Goal: Task Accomplishment & Management: Manage account settings

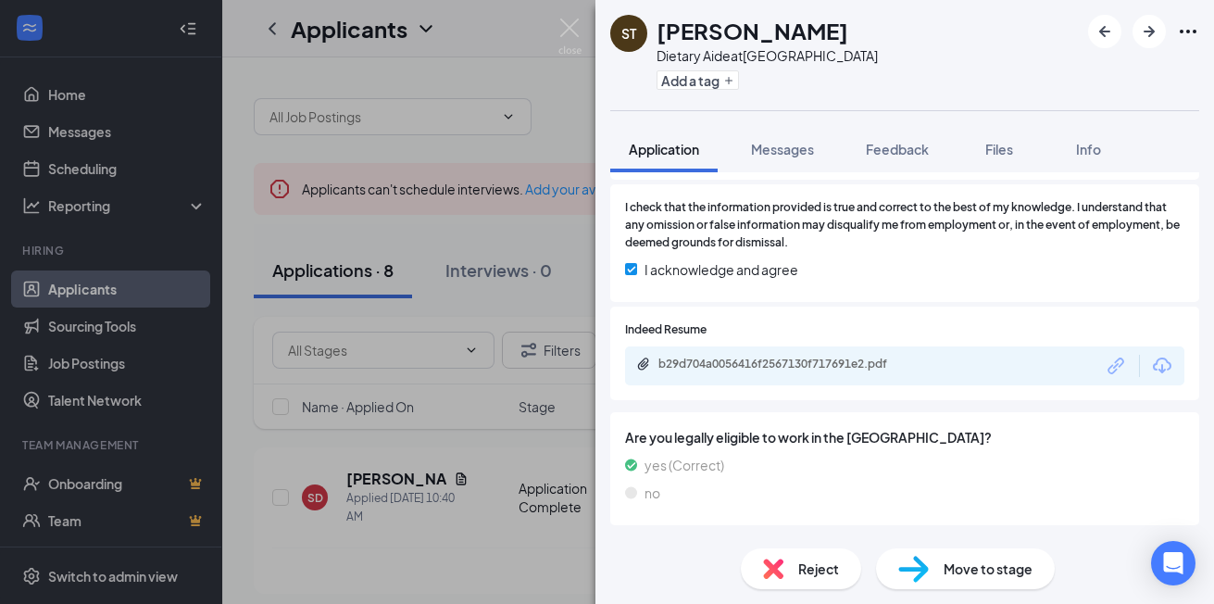
scroll to position [1019, 0]
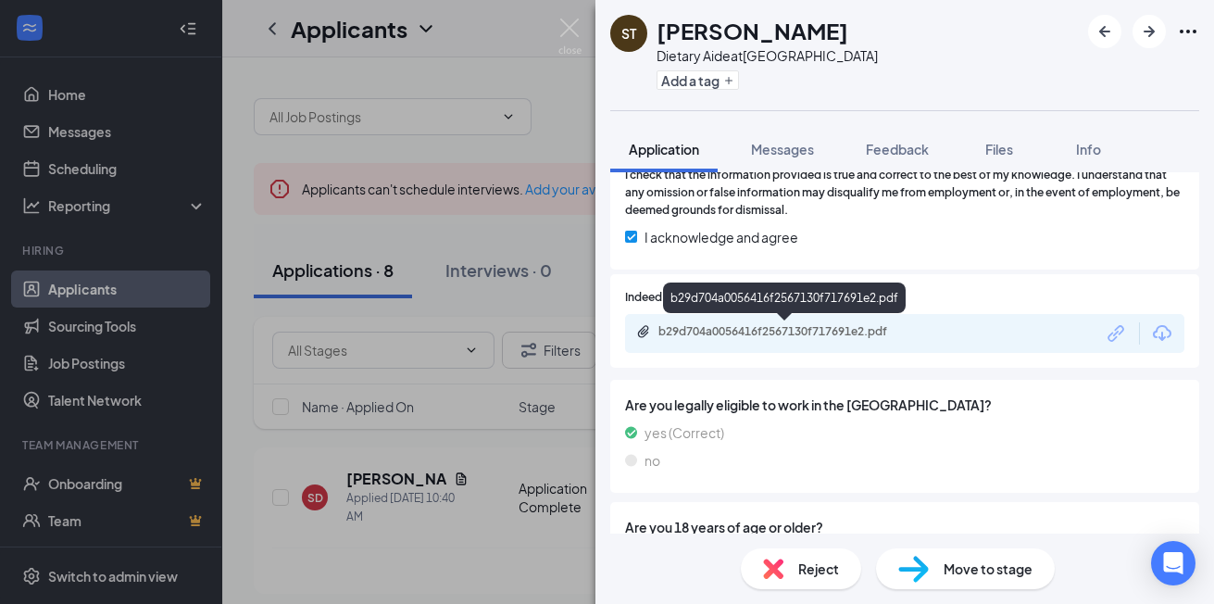
click at [775, 334] on div "b29d704a0056416f2567130f717691e2.pdf" at bounding box center [787, 331] width 259 height 15
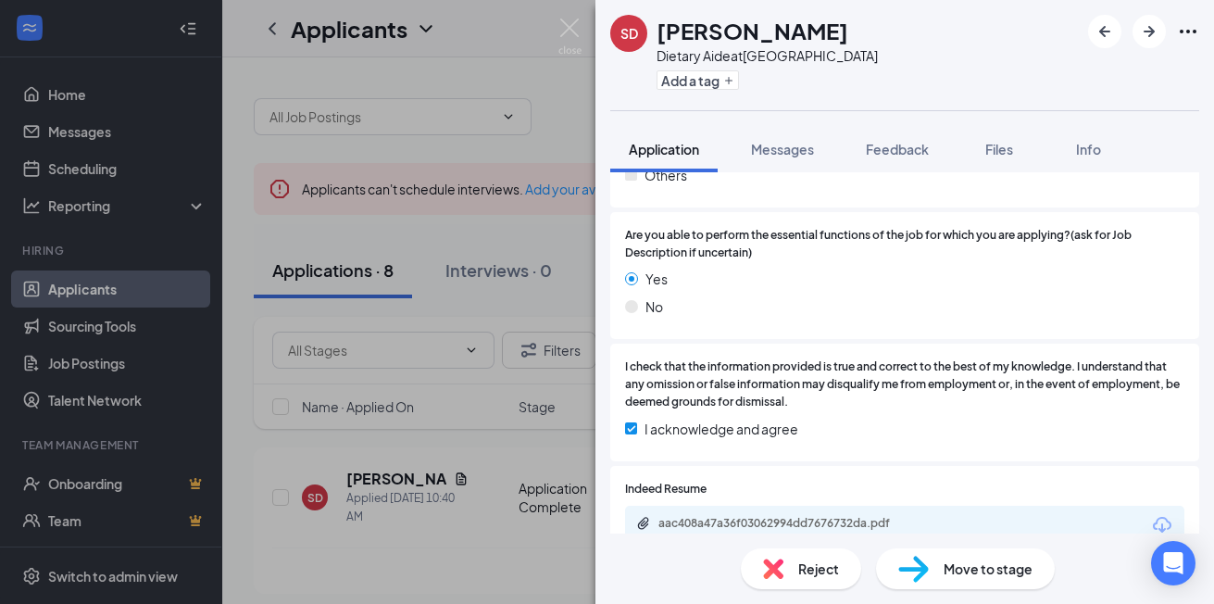
scroll to position [179, 0]
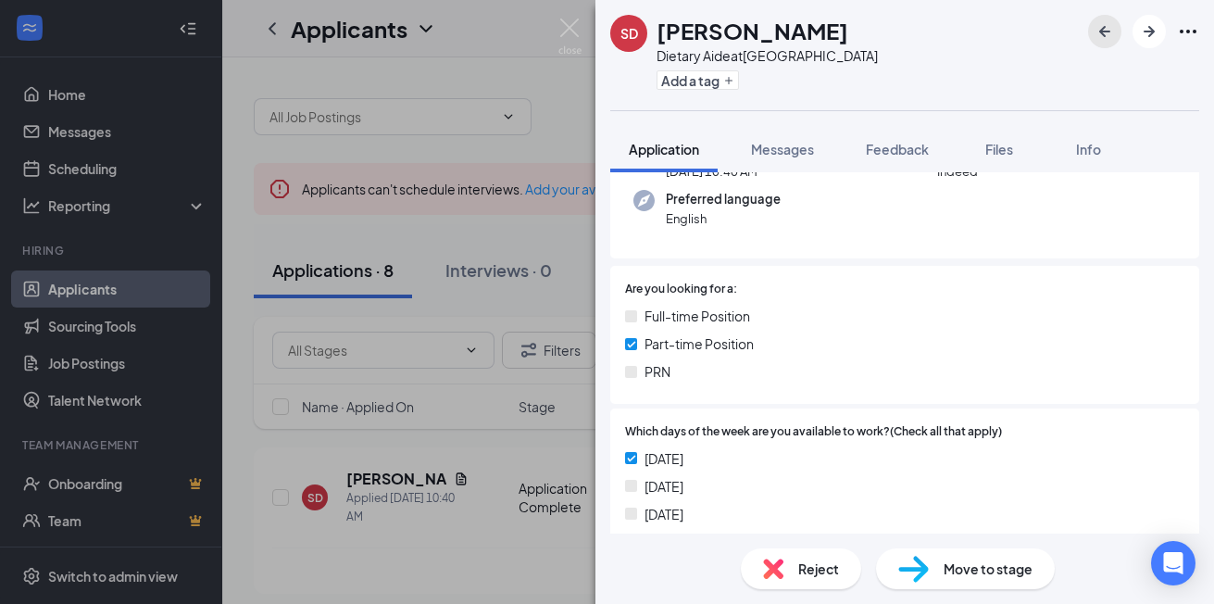
drag, startPoint x: 1102, startPoint y: 30, endPoint x: 1087, endPoint y: 42, distance: 19.1
click at [1102, 29] on icon "ArrowLeftNew" at bounding box center [1104, 31] width 11 height 11
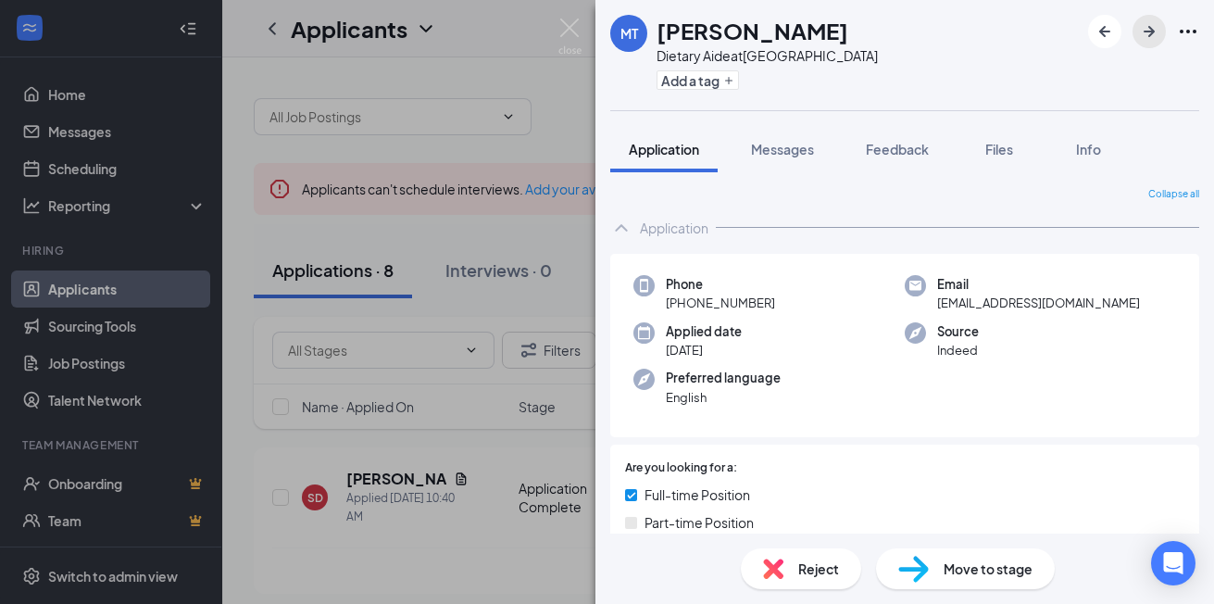
click at [1147, 35] on icon "ArrowRight" at bounding box center [1149, 31] width 22 height 22
click at [1148, 35] on icon "ArrowRight" at bounding box center [1149, 31] width 22 height 22
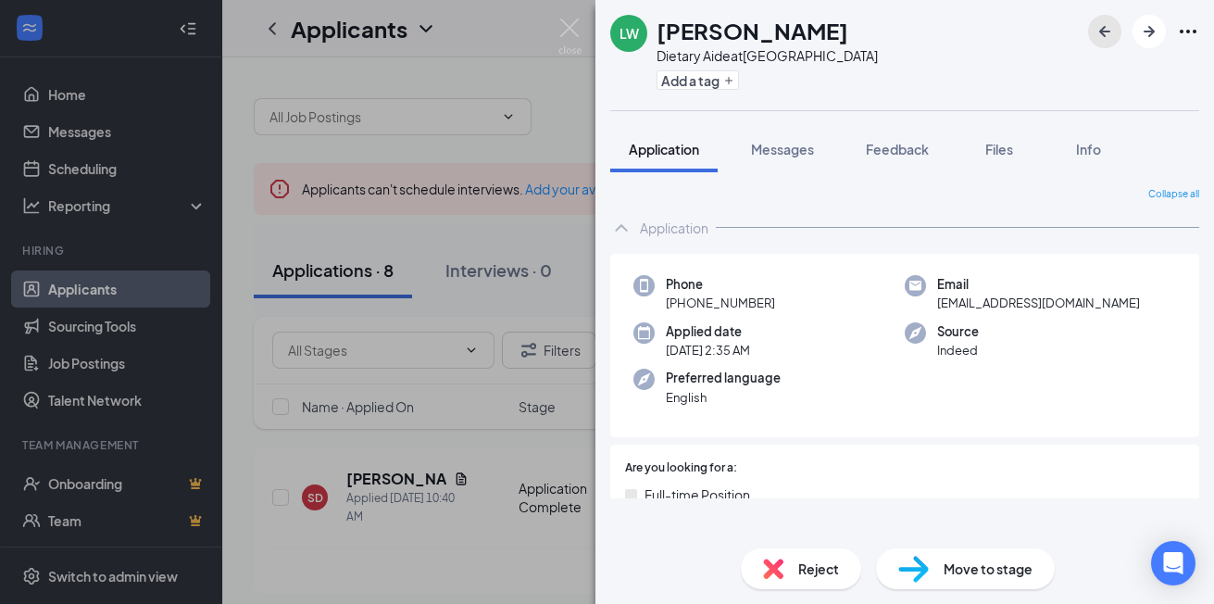
click at [1104, 27] on icon "ArrowLeftNew" at bounding box center [1104, 31] width 11 height 11
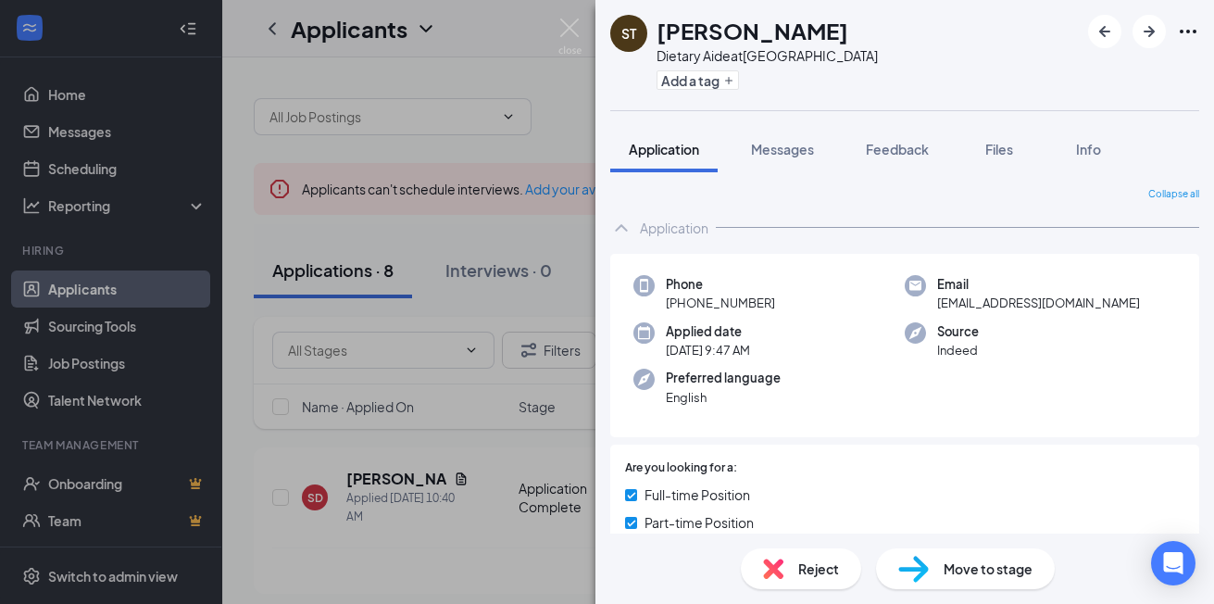
click at [820, 374] on div "Preferred language English" at bounding box center [768, 388] width 271 height 38
click at [1138, 27] on icon "ArrowRight" at bounding box center [1149, 31] width 22 height 22
click at [1143, 24] on icon "ArrowRight" at bounding box center [1149, 31] width 22 height 22
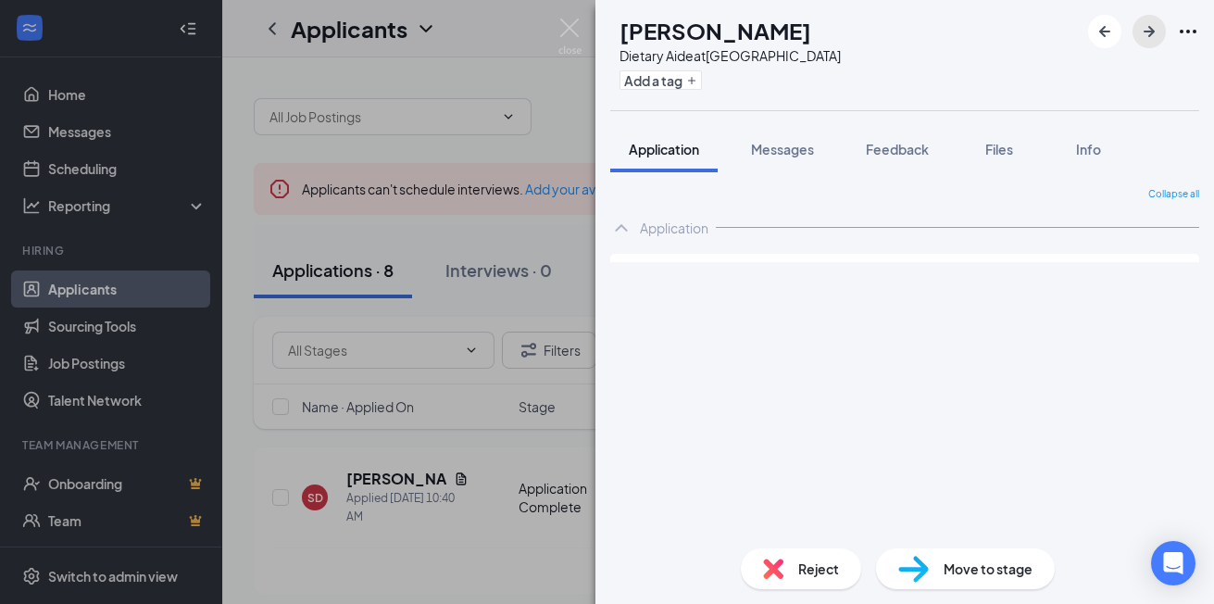
click at [1145, 25] on icon "ArrowRight" at bounding box center [1149, 31] width 22 height 22
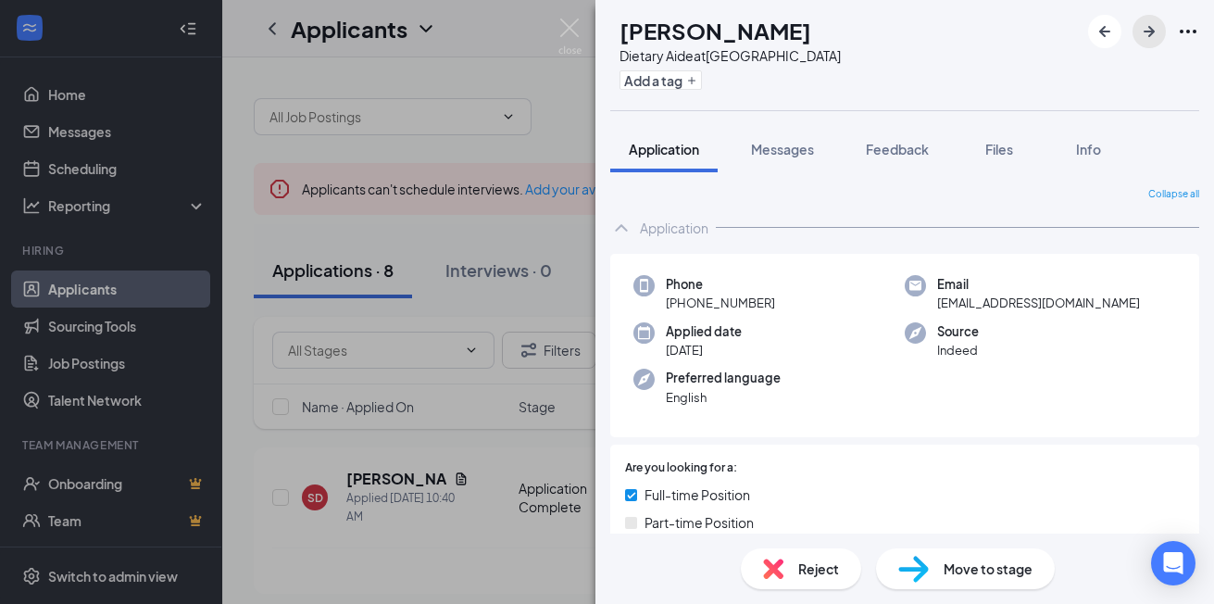
click at [1146, 26] on icon "ArrowRight" at bounding box center [1149, 31] width 22 height 22
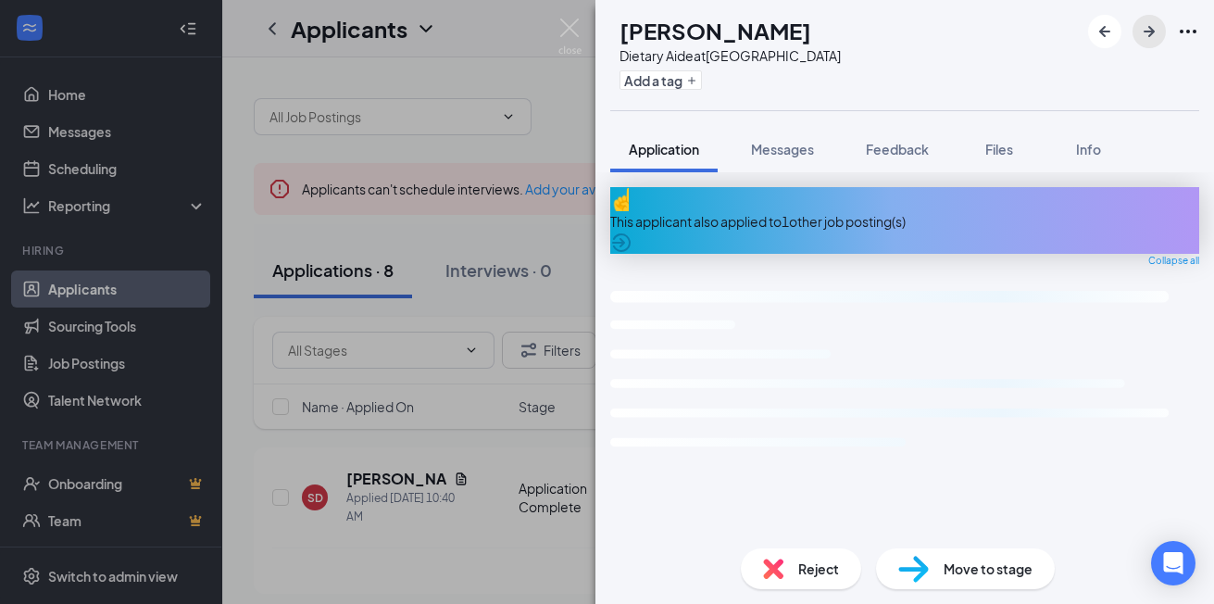
click at [1146, 26] on icon "ArrowRight" at bounding box center [1149, 31] width 22 height 22
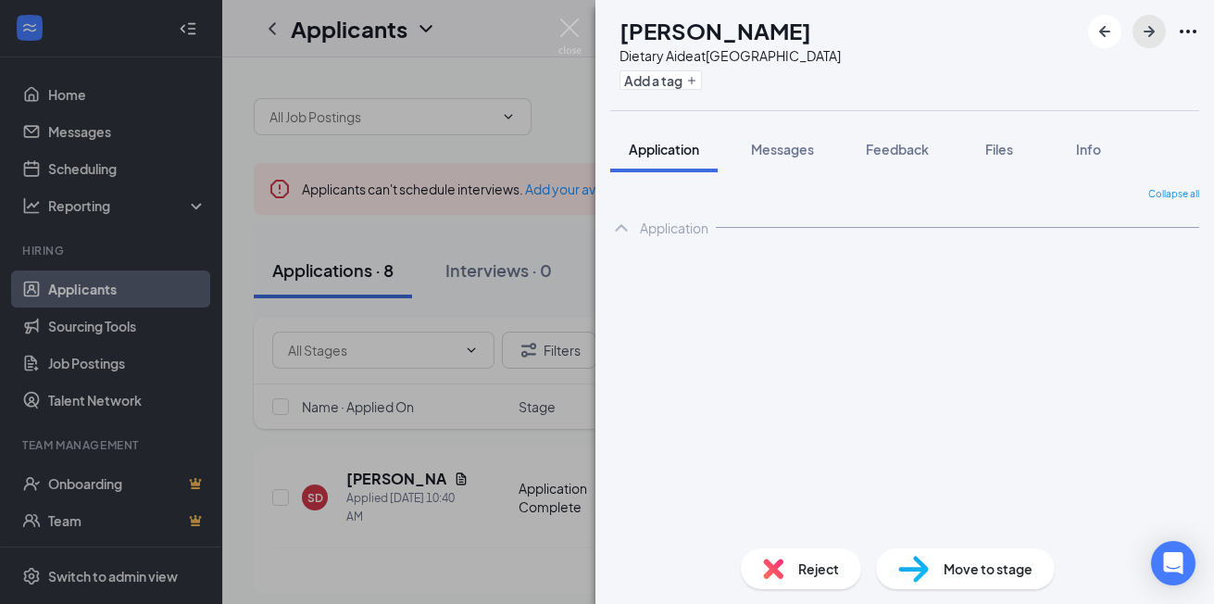
click at [1146, 27] on icon "ArrowRight" at bounding box center [1149, 31] width 22 height 22
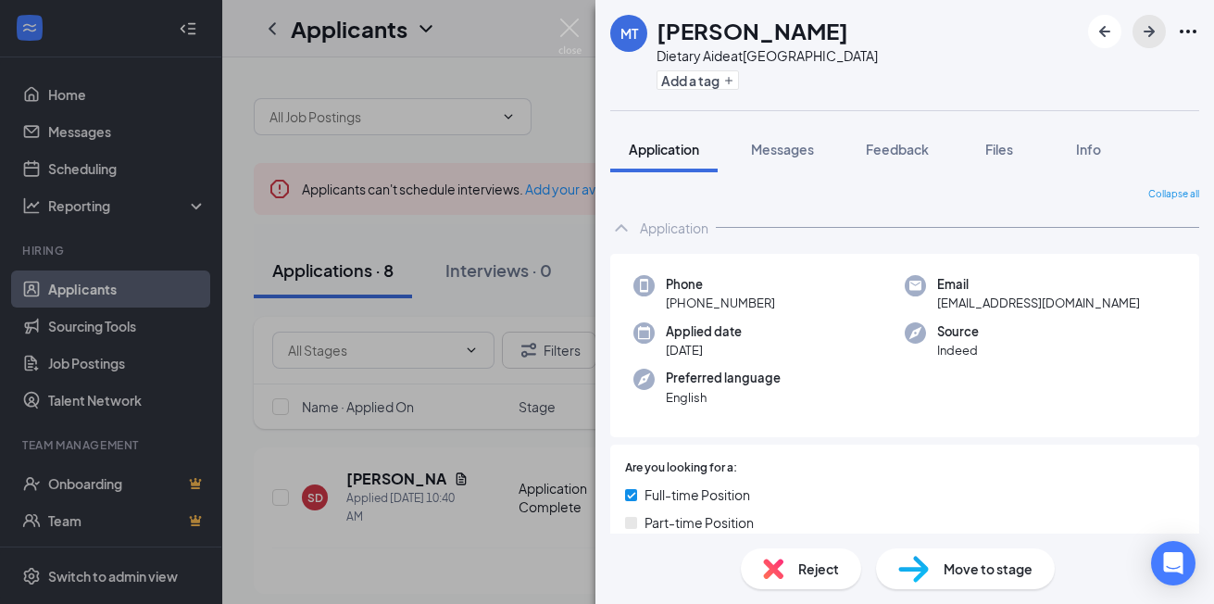
click at [1146, 27] on icon "ArrowRight" at bounding box center [1149, 31] width 22 height 22
